Goal: Task Accomplishment & Management: Manage account settings

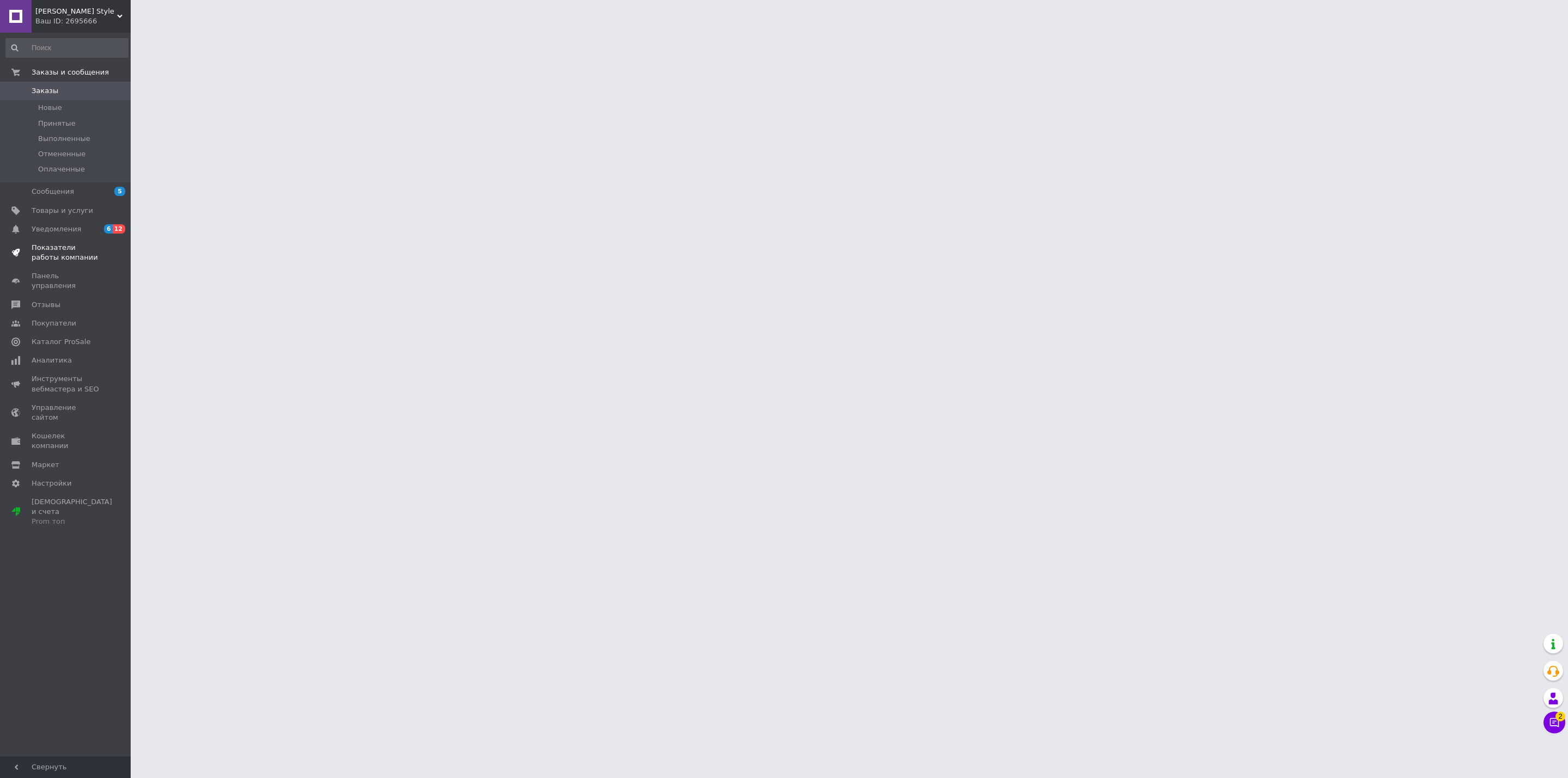
click at [72, 251] on span "Показатели работы компании" at bounding box center [66, 253] width 69 height 20
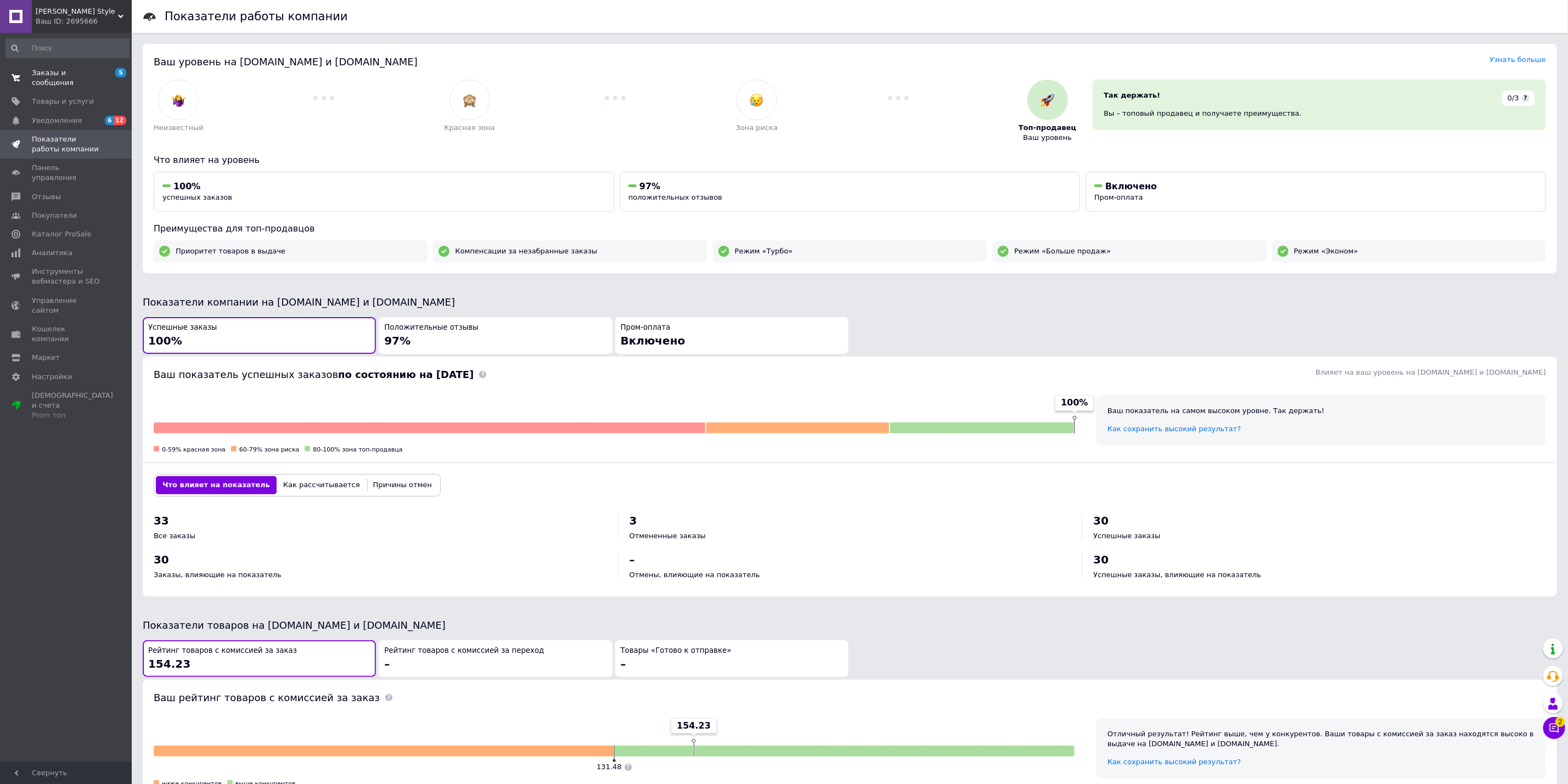
click at [53, 70] on span "Заказы и сообщения" at bounding box center [67, 78] width 70 height 20
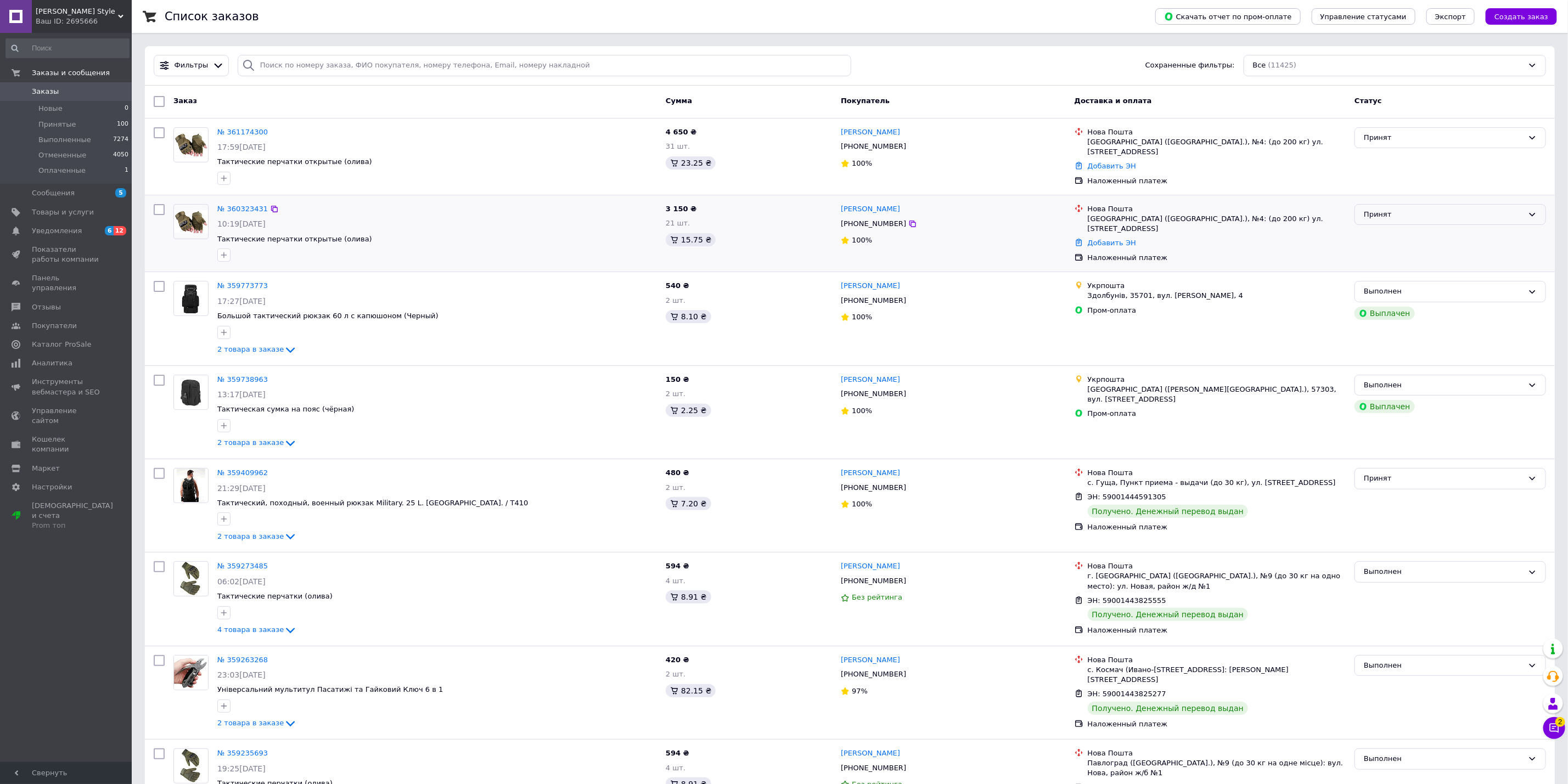
click at [1507, 216] on div "Принят" at bounding box center [1443, 214] width 160 height 11
click at [1440, 236] on li "Выполнен" at bounding box center [1450, 237] width 191 height 21
click at [1478, 485] on div "Принят" at bounding box center [1450, 478] width 191 height 21
click at [1423, 498] on li "Выполнен" at bounding box center [1450, 501] width 191 height 21
click at [74, 245] on span "Показатели работы компании" at bounding box center [67, 255] width 70 height 20
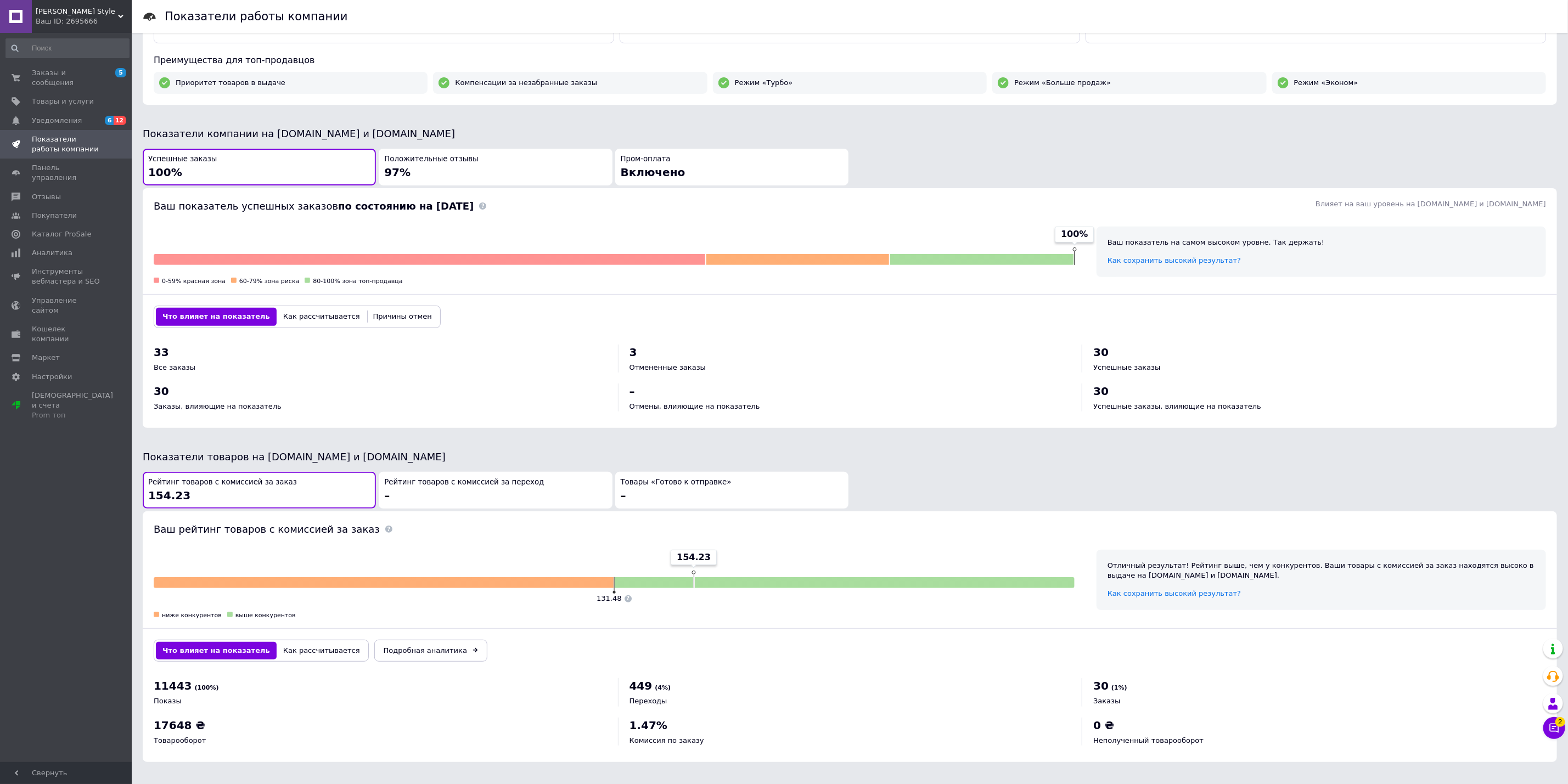
scroll to position [170, 0]
click at [48, 248] on span "Аналитика" at bounding box center [52, 253] width 41 height 10
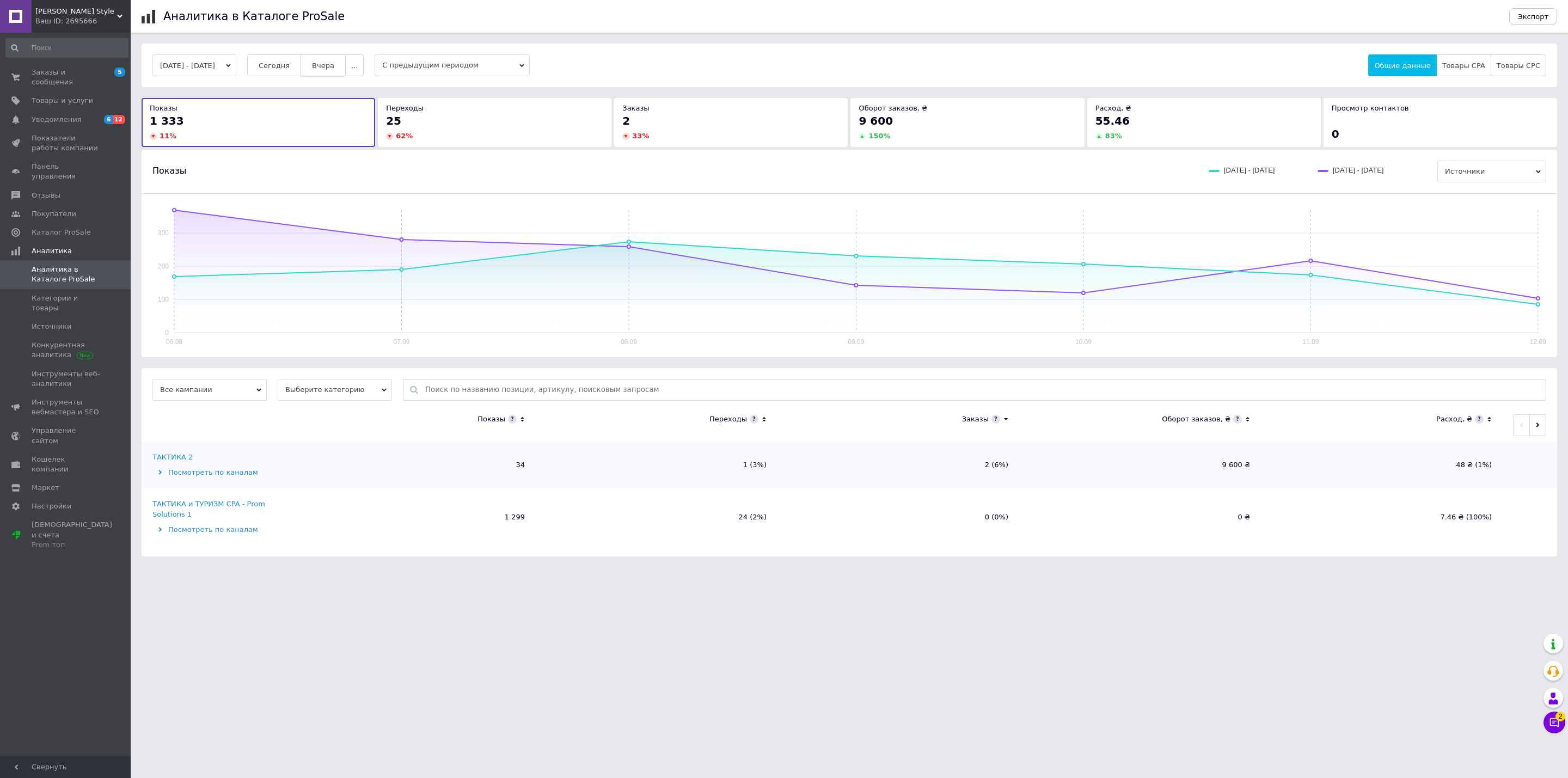
click at [330, 66] on span "Вчера" at bounding box center [323, 65] width 22 height 8
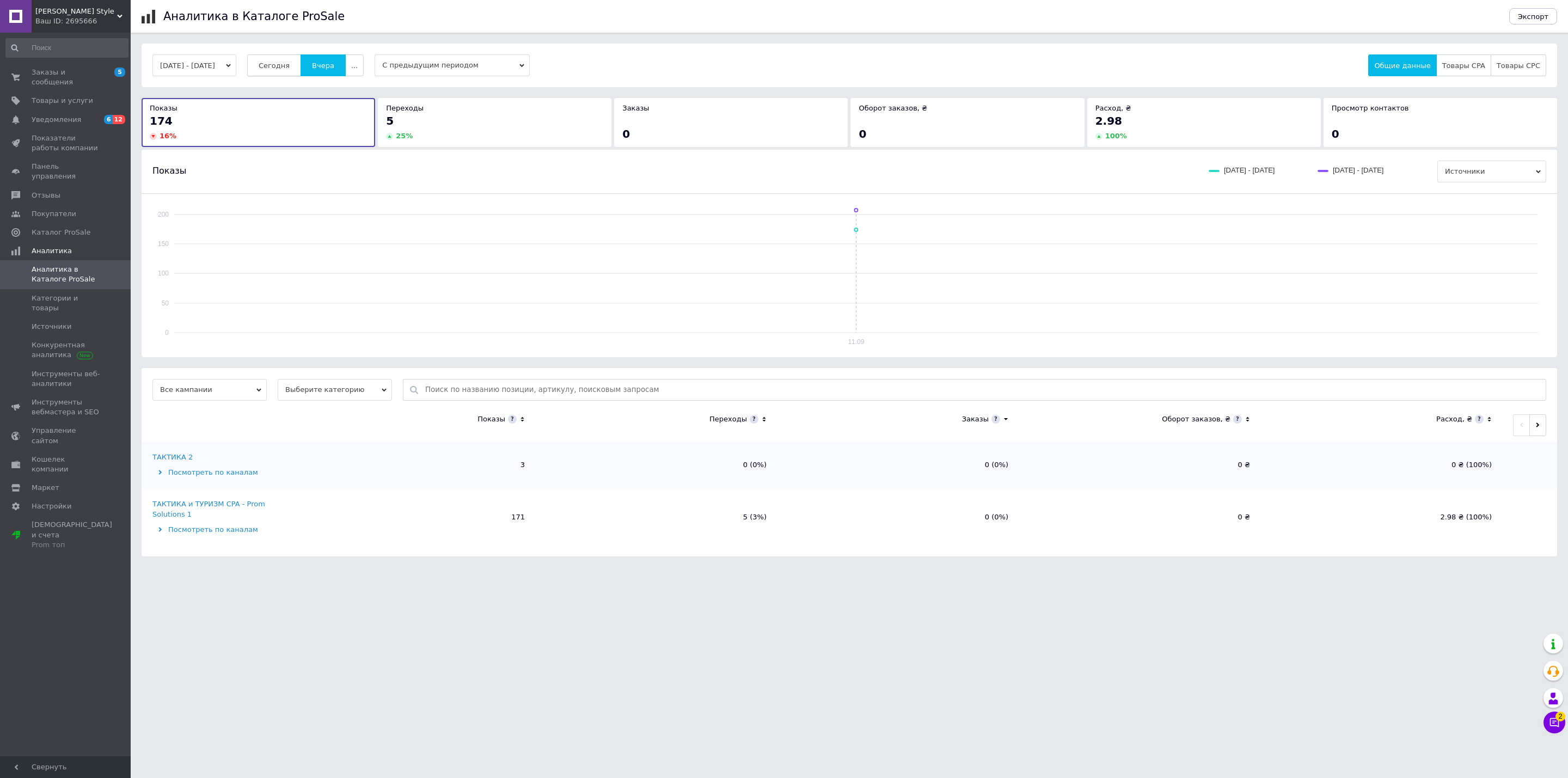
click at [289, 67] on span "Сегодня" at bounding box center [273, 65] width 31 height 8
click at [70, 68] on span "Заказы и сообщения" at bounding box center [66, 77] width 69 height 20
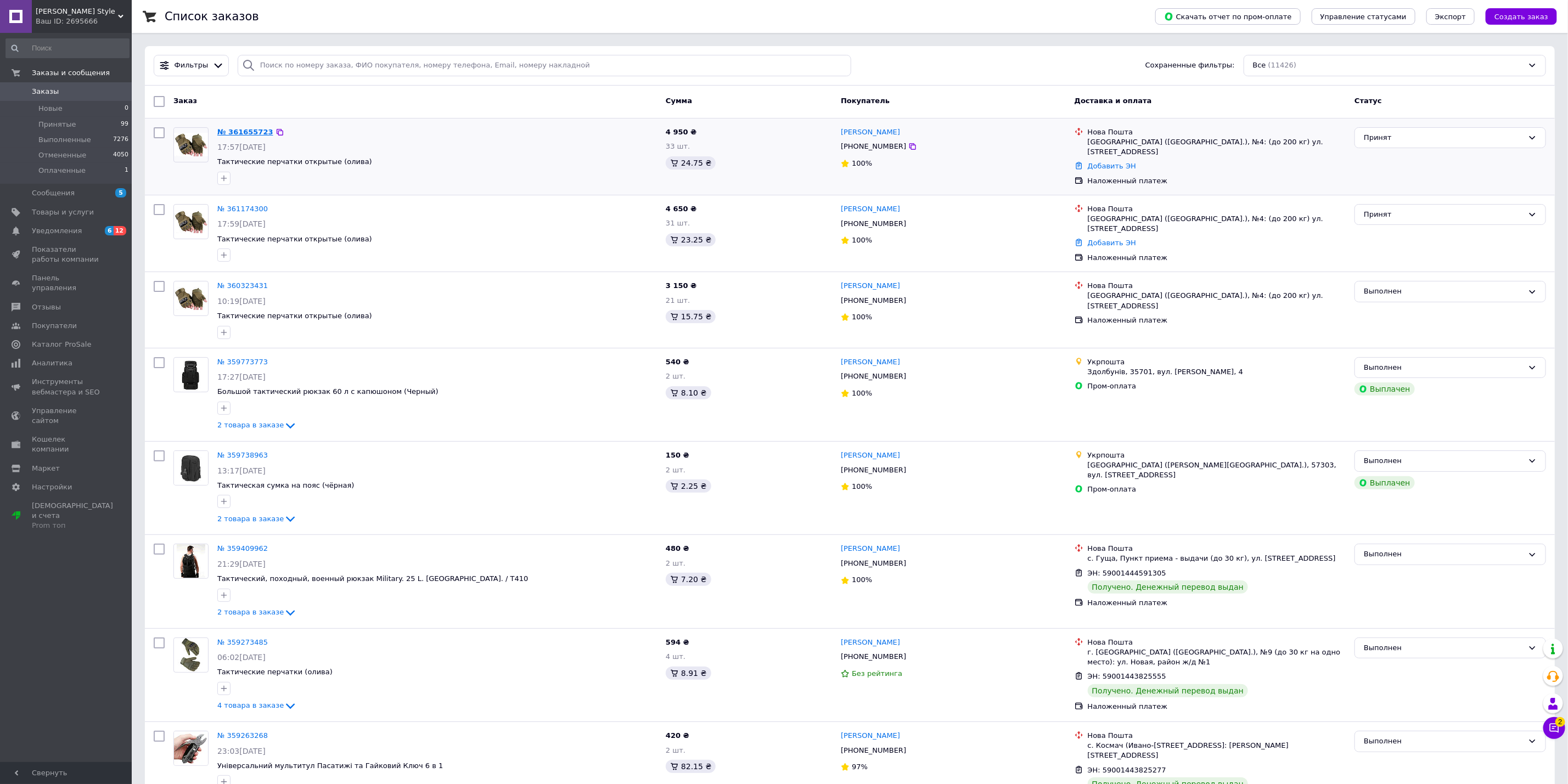
click at [250, 129] on link "№ 361655723" at bounding box center [245, 132] width 56 height 8
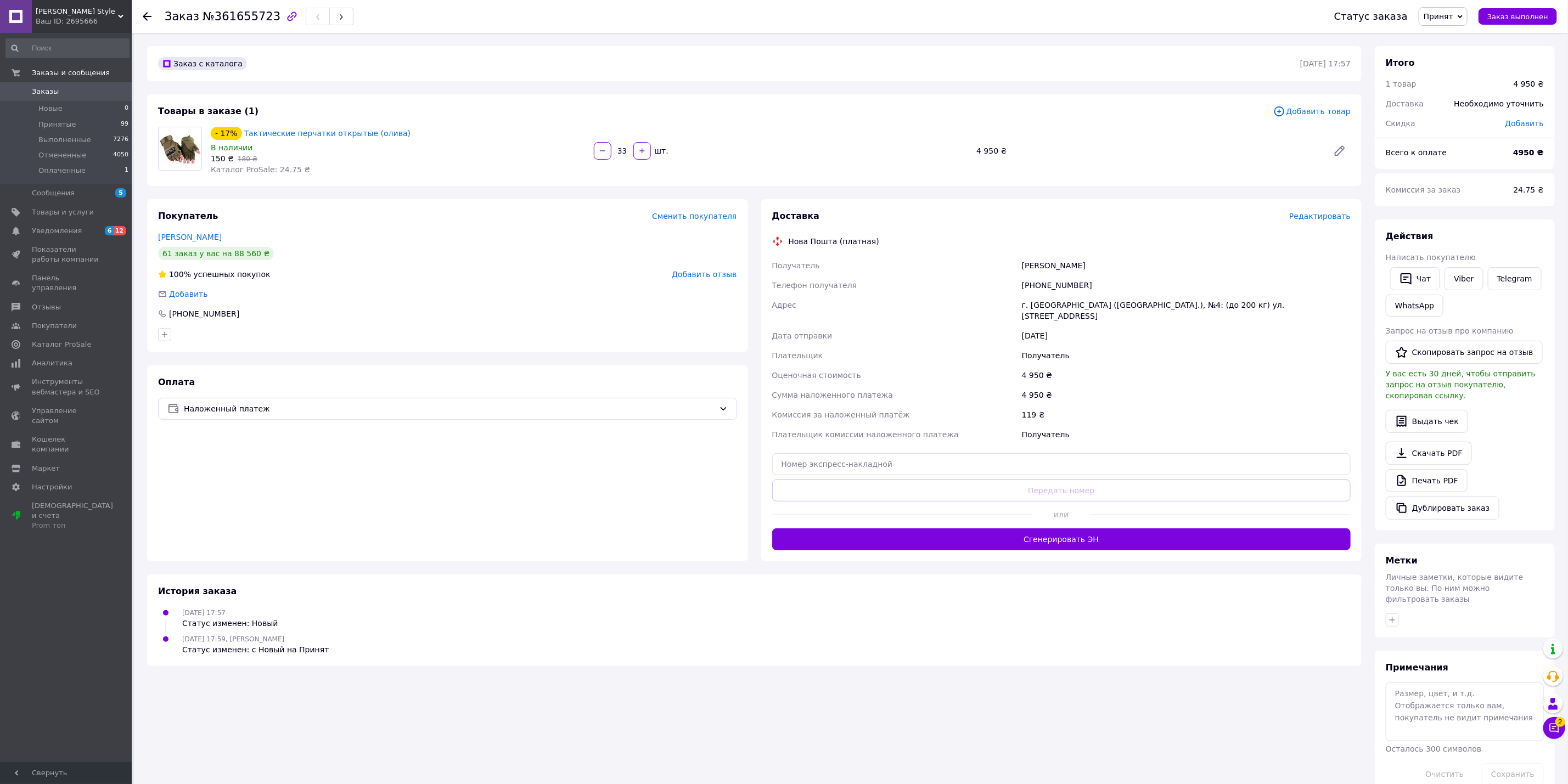
click at [70, 86] on link "Заказы 0" at bounding box center [67, 92] width 135 height 18
